Goal: Browse casually: Explore the website without a specific task or goal

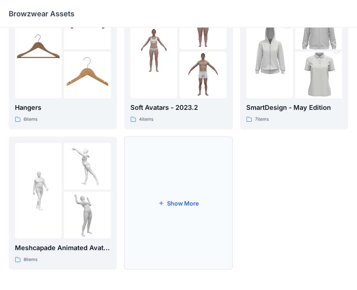
click at [181, 199] on button "Show More" at bounding box center [178, 203] width 108 height 133
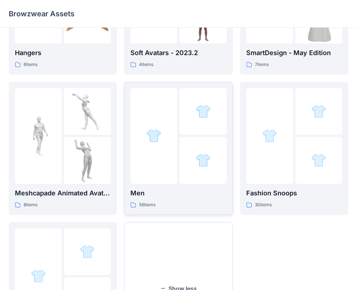
scroll to position [289, 0]
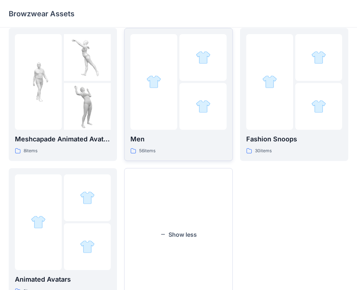
click at [166, 104] on div at bounding box center [153, 82] width 47 height 96
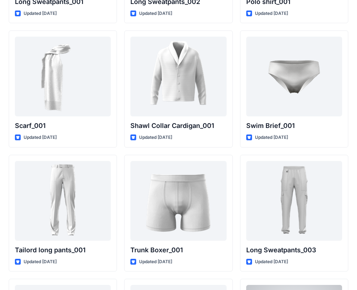
scroll to position [1601, 0]
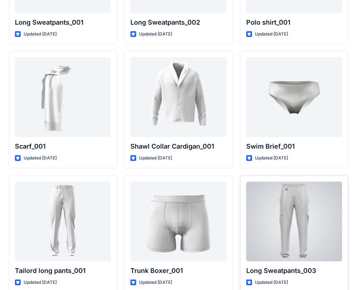
click at [297, 227] on div at bounding box center [294, 222] width 96 height 80
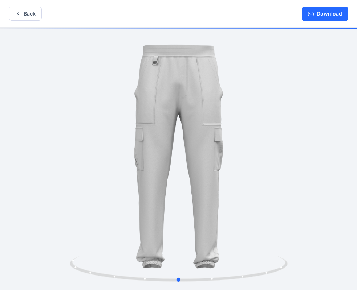
click at [293, 186] on div at bounding box center [178, 160] width 357 height 264
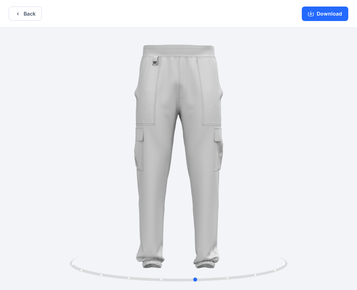
drag, startPoint x: 261, startPoint y: 227, endPoint x: 279, endPoint y: 215, distance: 20.9
click at [279, 215] on div at bounding box center [178, 160] width 357 height 264
click at [314, 15] on icon "button" at bounding box center [311, 14] width 6 height 4
click at [20, 13] on icon "button" at bounding box center [18, 14] width 6 height 6
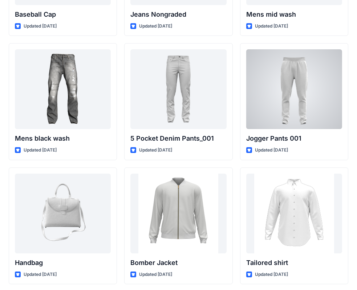
scroll to position [254, 0]
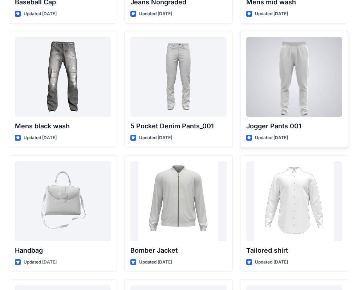
click at [301, 100] on div at bounding box center [294, 77] width 96 height 80
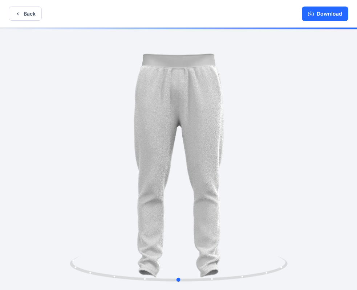
click at [253, 191] on div at bounding box center [178, 160] width 357 height 264
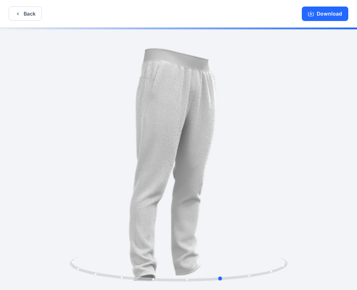
drag, startPoint x: 252, startPoint y: 277, endPoint x: 295, endPoint y: 242, distance: 55.3
click at [295, 242] on div at bounding box center [178, 160] width 357 height 264
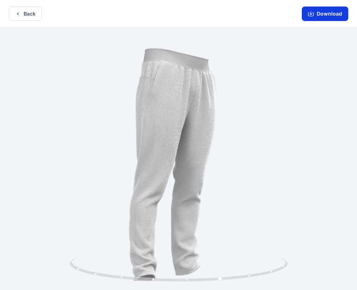
click at [315, 12] on button "Download" at bounding box center [325, 14] width 46 height 15
click at [25, 17] on button "Back" at bounding box center [25, 14] width 33 height 14
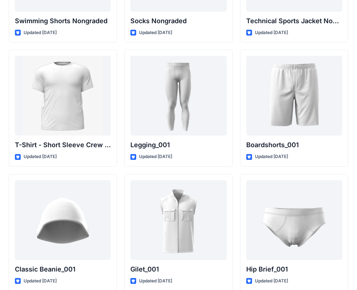
scroll to position [1229, 0]
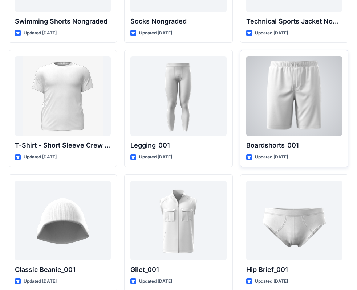
click at [306, 89] on div at bounding box center [294, 96] width 96 height 80
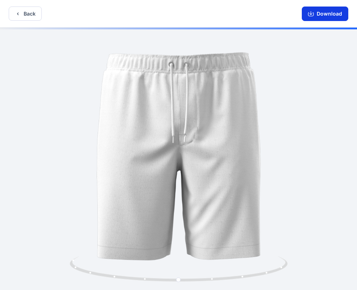
click at [314, 11] on button "Download" at bounding box center [325, 14] width 46 height 15
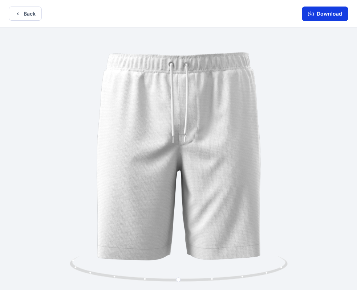
click at [310, 15] on icon "button" at bounding box center [311, 14] width 6 height 6
